Goal: Task Accomplishment & Management: Complete application form

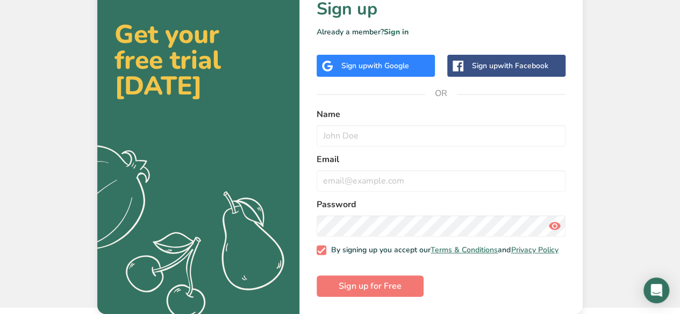
scroll to position [28, 0]
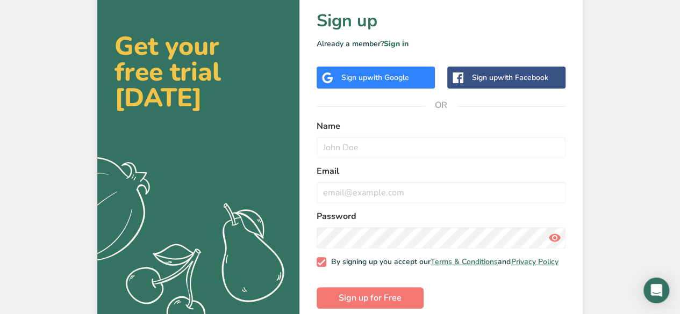
click at [393, 76] on span "with Google" at bounding box center [388, 78] width 42 height 10
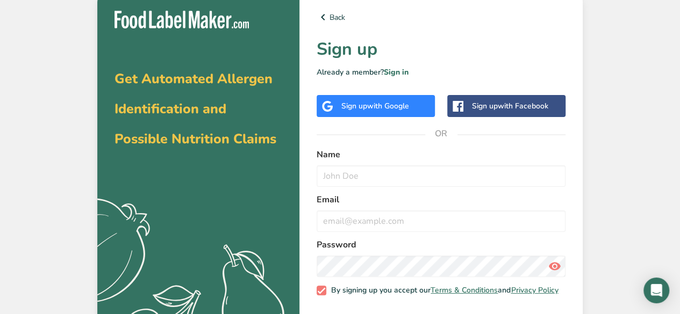
click at [381, 100] on div "Sign up with Google" at bounding box center [375, 105] width 68 height 11
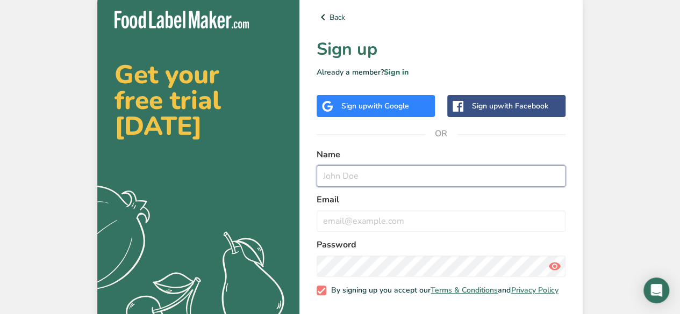
click at [369, 179] on input "text" at bounding box center [440, 175] width 249 height 21
type input "Ryder"
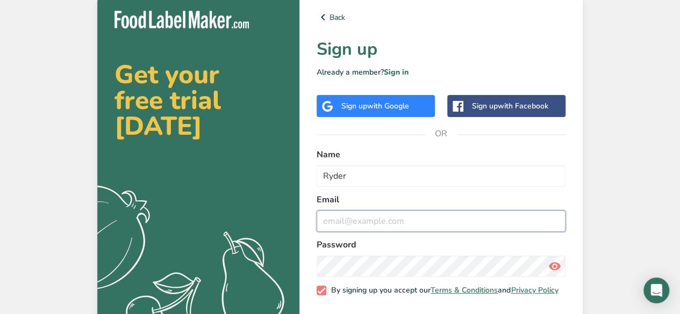
click at [362, 226] on input "email" at bounding box center [440, 221] width 249 height 21
type input "[EMAIL_ADDRESS][DOMAIN_NAME]"
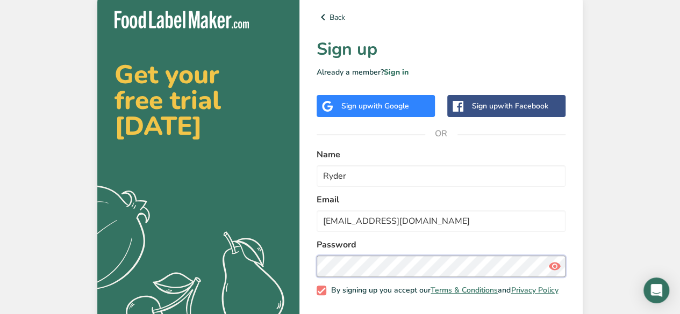
scroll to position [46, 0]
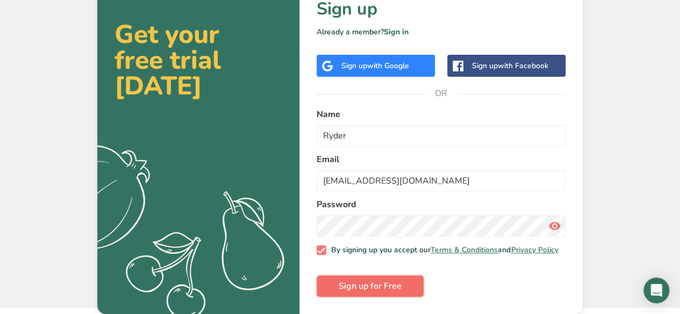
click at [370, 286] on span "Sign up for Free" at bounding box center [369, 286] width 63 height 13
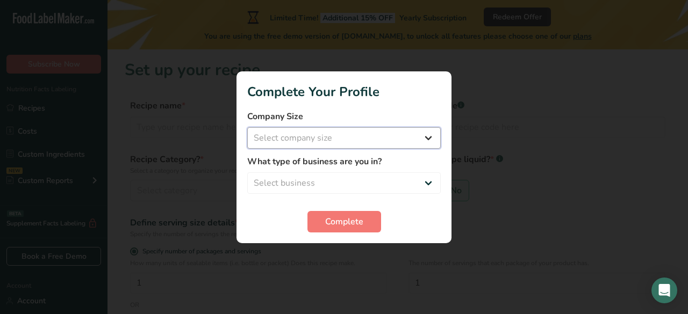
click at [389, 129] on select "Select company size Fewer than 10 Employees 10 to 50 Employees 51 to 500 Employ…" at bounding box center [343, 137] width 193 height 21
click at [543, 208] on div at bounding box center [344, 157] width 688 height 314
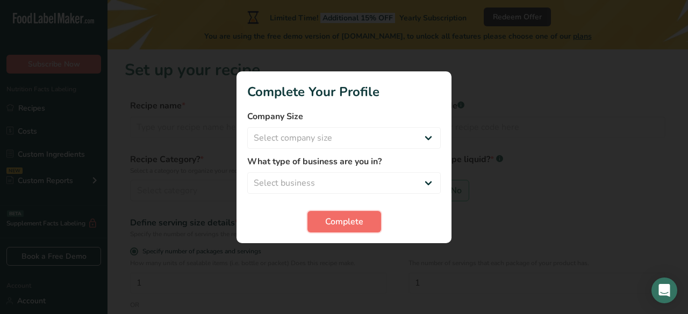
click at [327, 224] on span "Complete" at bounding box center [344, 221] width 38 height 13
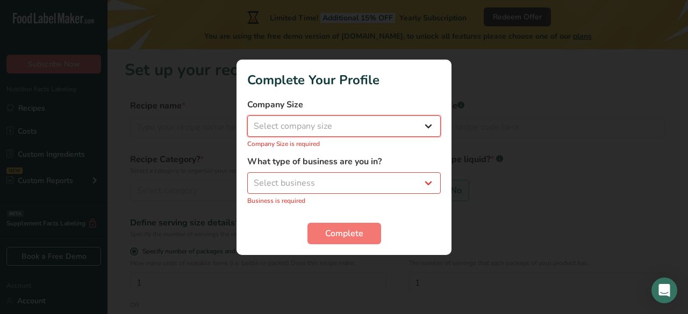
click at [393, 120] on select "Select company size Fewer than 10 Employees 10 to 50 Employees 51 to 500 Employ…" at bounding box center [343, 125] width 193 height 21
click at [247, 121] on select "Select company size Fewer than 10 Employees 10 to 50 Employees 51 to 500 Employ…" at bounding box center [343, 125] width 193 height 21
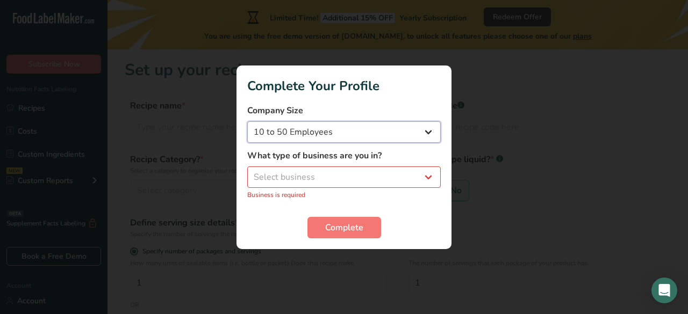
click at [387, 131] on select "Fewer than 10 Employees 10 to 50 Employees 51 to 500 Employees Over 500 Employe…" at bounding box center [343, 131] width 193 height 21
select select "1"
click at [247, 121] on select "Fewer than 10 Employees 10 to 50 Employees 51 to 500 Employees Over 500 Employe…" at bounding box center [343, 131] width 193 height 21
click at [386, 180] on select "Select business Packaged Food Manufacturer Restaurant & Cafe Bakery Meal Plans …" at bounding box center [343, 177] width 193 height 21
select select "3"
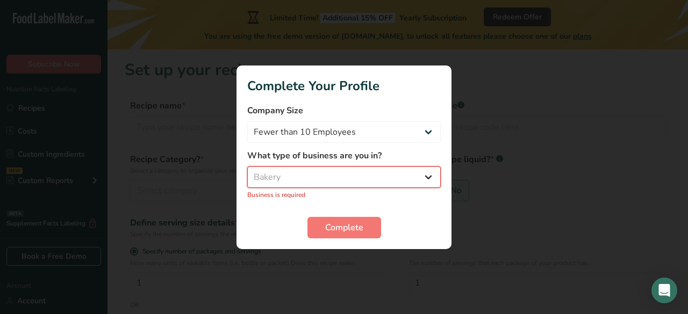
click at [247, 172] on select "Select business Packaged Food Manufacturer Restaurant & Cafe Bakery Meal Plans …" at bounding box center [343, 177] width 193 height 21
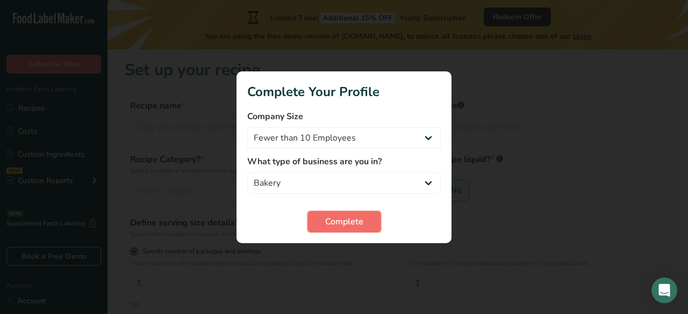
click at [368, 225] on button "Complete" at bounding box center [344, 221] width 74 height 21
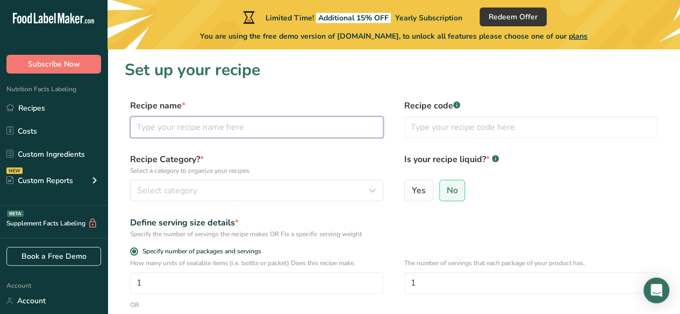
click at [247, 126] on input "text" at bounding box center [256, 127] width 253 height 21
type input "S'more Marshmallow cookie"
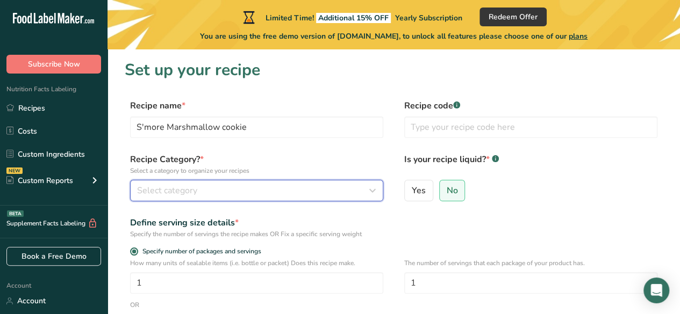
click at [232, 184] on div "Select category" at bounding box center [253, 190] width 233 height 13
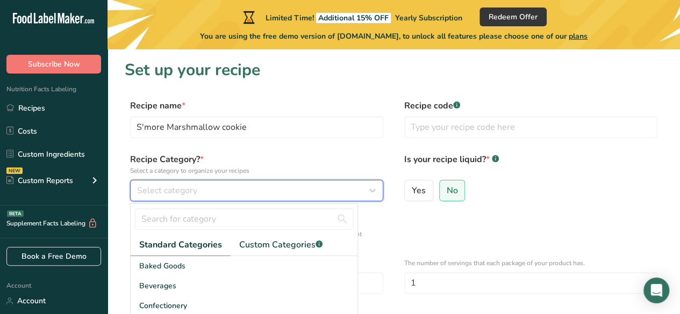
click at [229, 184] on div "Select category" at bounding box center [253, 190] width 233 height 13
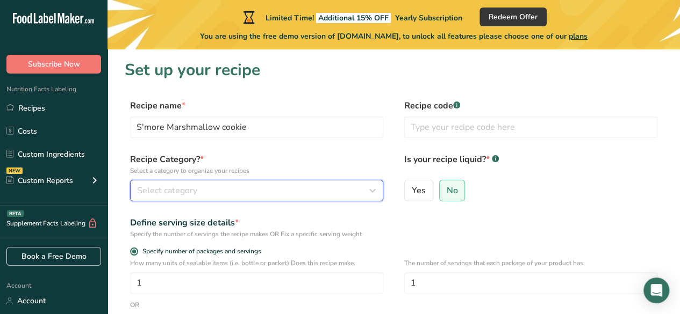
click at [229, 184] on div "Select category" at bounding box center [253, 190] width 233 height 13
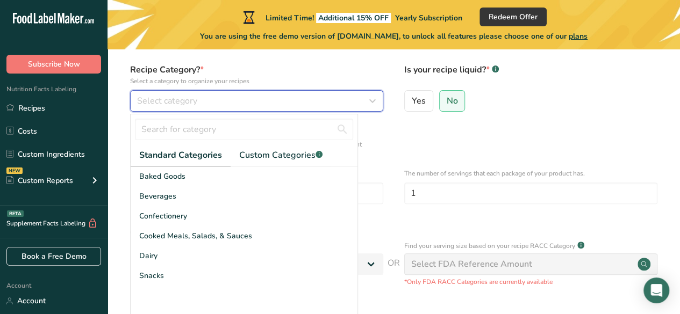
scroll to position [91, 0]
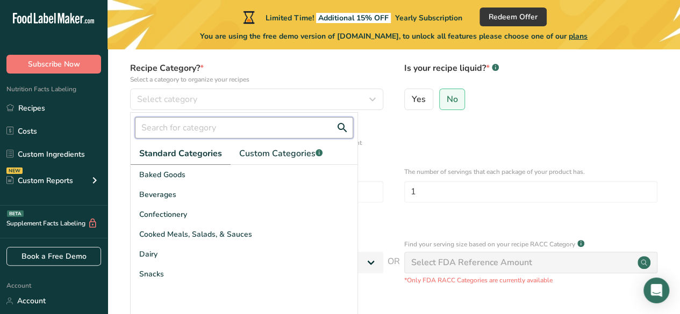
click at [227, 125] on input "text" at bounding box center [244, 127] width 218 height 21
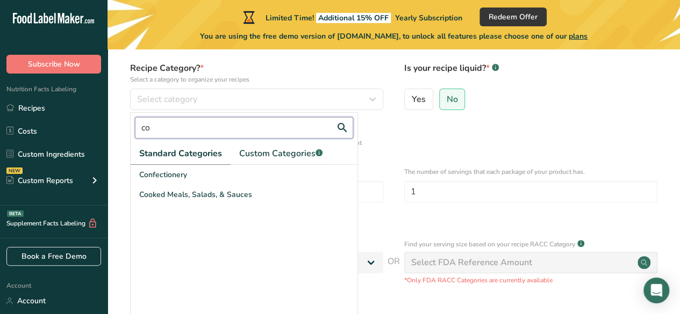
type input "c"
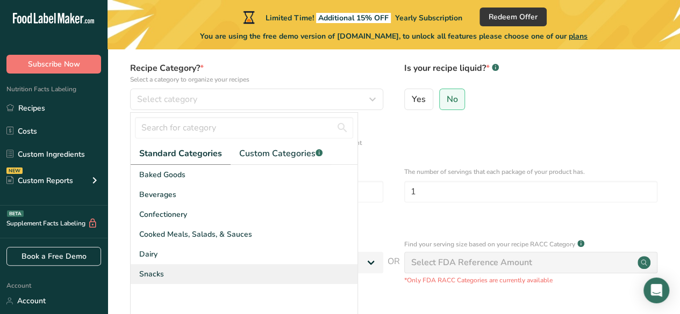
click at [200, 270] on div "Snacks" at bounding box center [244, 274] width 227 height 20
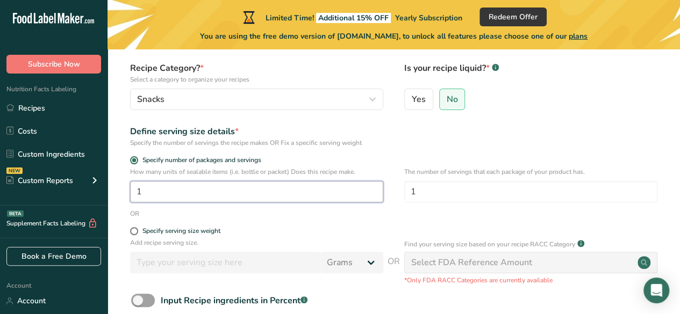
click at [216, 191] on input "1" at bounding box center [256, 191] width 253 height 21
type input "1"
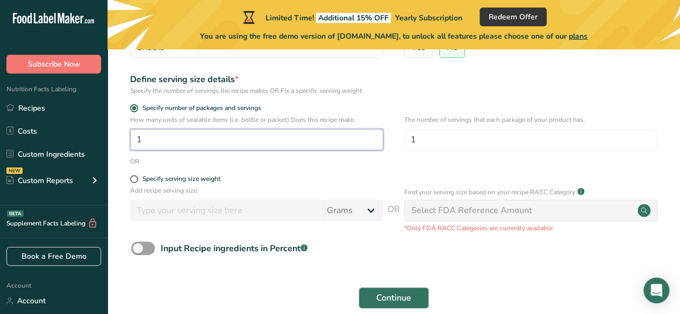
scroll to position [144, 0]
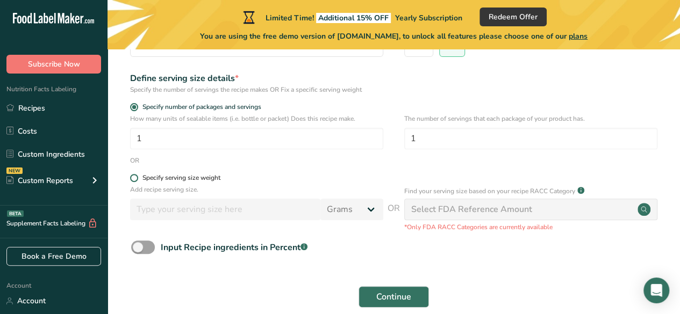
click at [138, 178] on span "Specify serving size weight" at bounding box center [179, 178] width 82 height 8
click at [137, 178] on input "Specify serving size weight" at bounding box center [133, 178] width 7 height 7
radio input "true"
radio input "false"
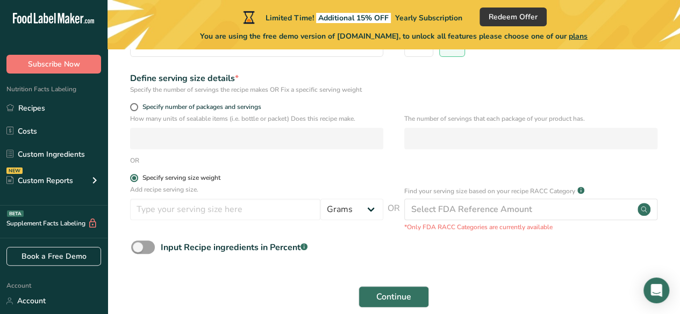
click at [138, 178] on span at bounding box center [134, 178] width 8 height 8
click at [137, 178] on input "Specify serving size weight" at bounding box center [133, 178] width 7 height 7
click at [136, 175] on span at bounding box center [134, 178] width 8 height 8
click at [136, 175] on input "Specify serving size weight" at bounding box center [133, 178] width 7 height 7
click at [134, 107] on span at bounding box center [134, 107] width 8 height 8
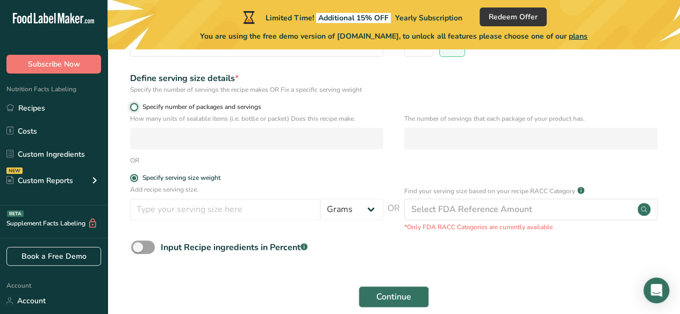
click at [134, 107] on input "Specify number of packages and servings" at bounding box center [133, 107] width 7 height 7
radio input "true"
radio input "false"
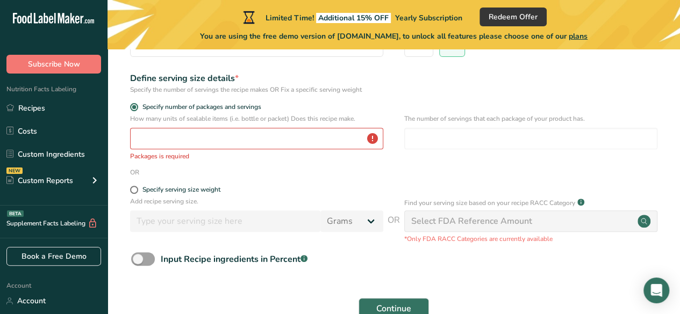
click at [165, 150] on div "How many units of sealable items (i.e. bottle or packet) Does this recipe make.…" at bounding box center [256, 137] width 253 height 47
click at [171, 140] on input "number" at bounding box center [256, 138] width 253 height 21
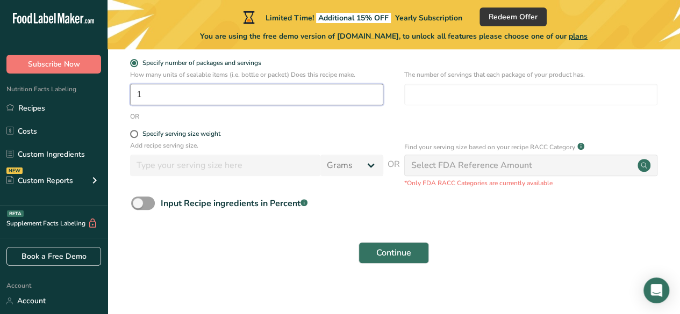
scroll to position [196, 0]
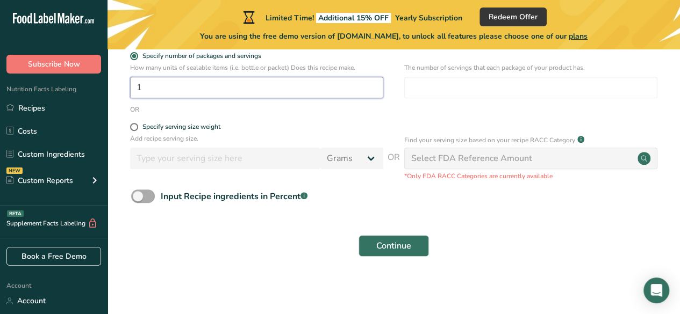
type input "1"
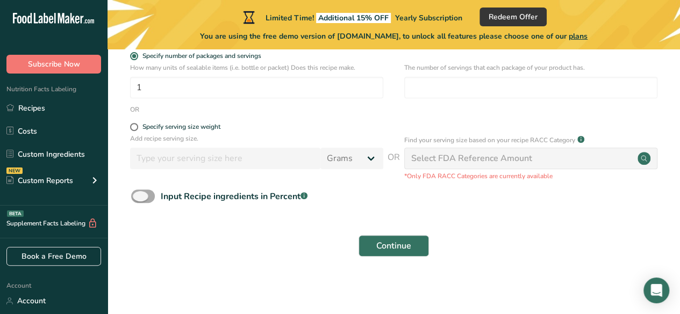
click at [139, 196] on span at bounding box center [143, 196] width 24 height 13
click at [138, 196] on input "Input Recipe ingredients in Percent .a-a{fill:#347362;}.b-a{fill:#fff;}" at bounding box center [134, 196] width 7 height 7
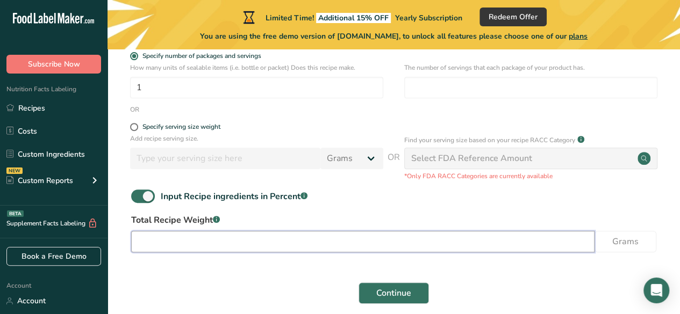
click at [232, 244] on input "number" at bounding box center [362, 241] width 463 height 21
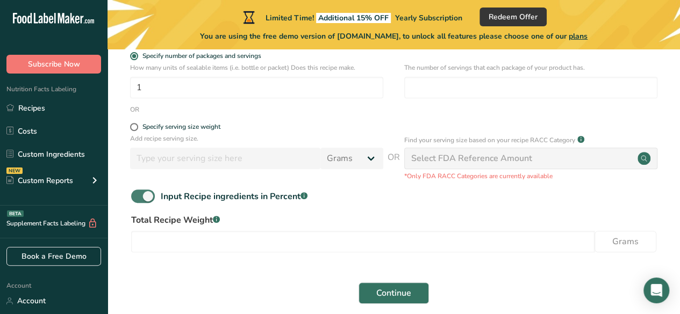
click at [150, 194] on span at bounding box center [143, 196] width 24 height 13
click at [138, 194] on input "Input Recipe ingredients in Percent .a-a{fill:#347362;}.b-a{fill:#fff;}" at bounding box center [134, 196] width 7 height 7
checkbox input "false"
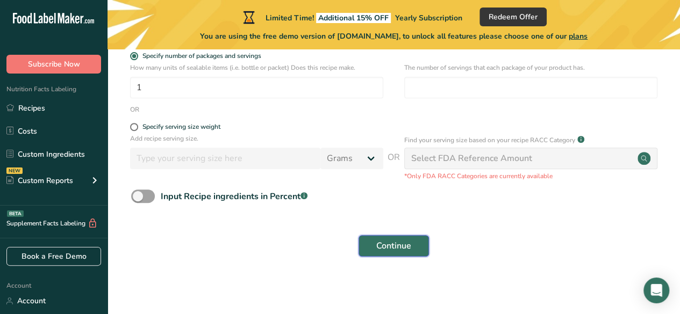
click at [389, 246] on span "Continue" at bounding box center [393, 246] width 35 height 13
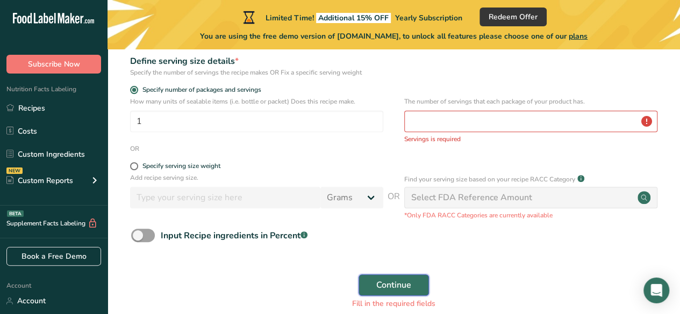
scroll to position [161, 0]
click at [458, 118] on input "number" at bounding box center [530, 121] width 253 height 21
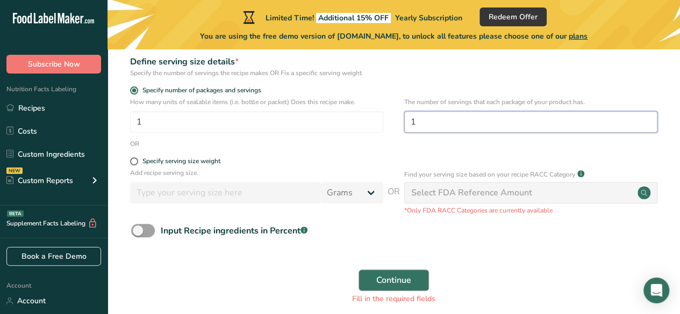
type input "1"
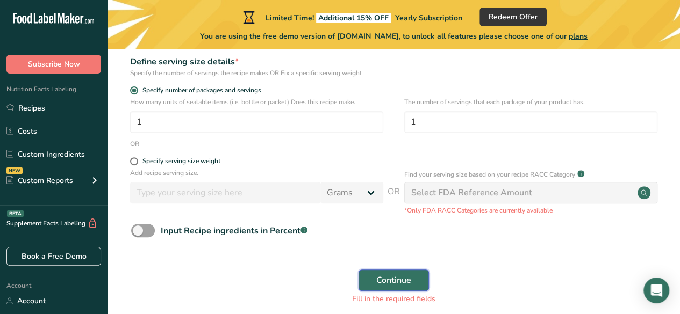
click at [408, 280] on span "Continue" at bounding box center [393, 280] width 35 height 13
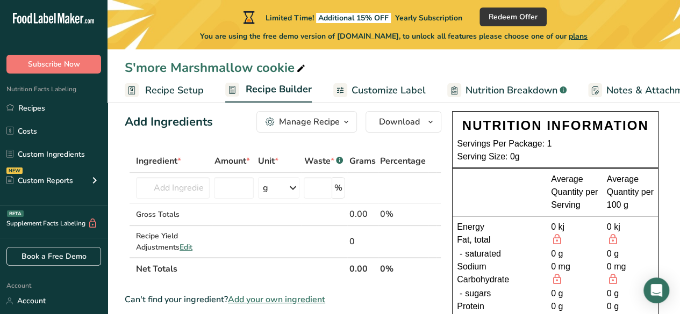
scroll to position [17, 0]
